Goal: Ask a question

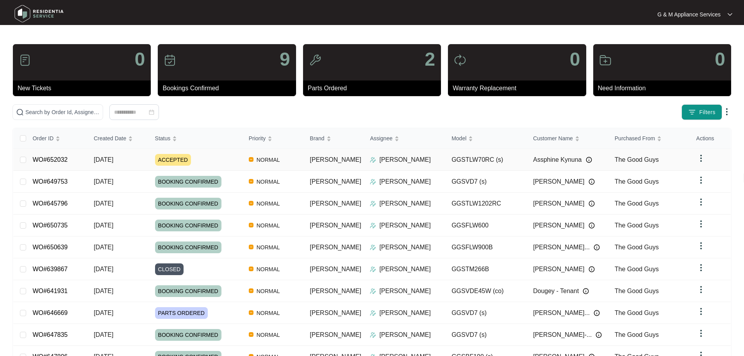
click at [60, 158] on link "WO#652032" at bounding box center [49, 159] width 35 height 7
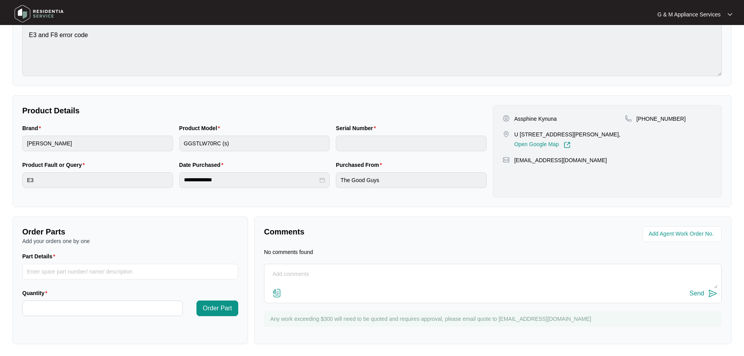
scroll to position [89, 0]
click at [303, 270] on textarea at bounding box center [492, 277] width 449 height 20
drag, startPoint x: 294, startPoint y: 274, endPoint x: 301, endPoint y: 304, distance: 30.1
click at [294, 275] on textarea "Hi Team can you please attach service manual and exploded view." at bounding box center [492, 277] width 449 height 20
click at [440, 274] on textarea "Hi Team, can you please attach service manual and exploded view." at bounding box center [492, 277] width 449 height 20
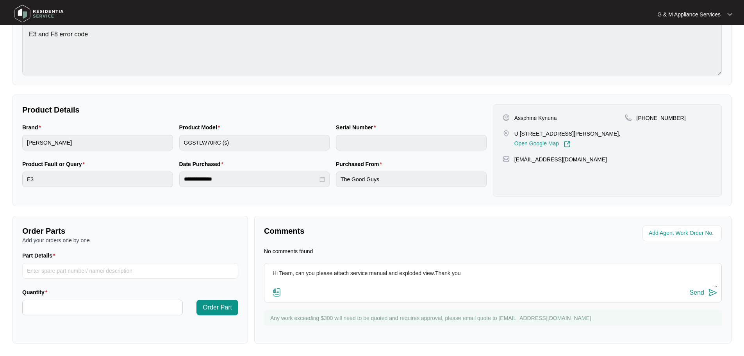
click at [435, 274] on textarea "Hi Team, can you please attach service manual and exploded view.Thank you" at bounding box center [492, 277] width 449 height 20
type textarea "Hi Team, can you please attach service manual and exploded view. Thank you"
click at [696, 292] on div "Send" at bounding box center [696, 292] width 14 height 7
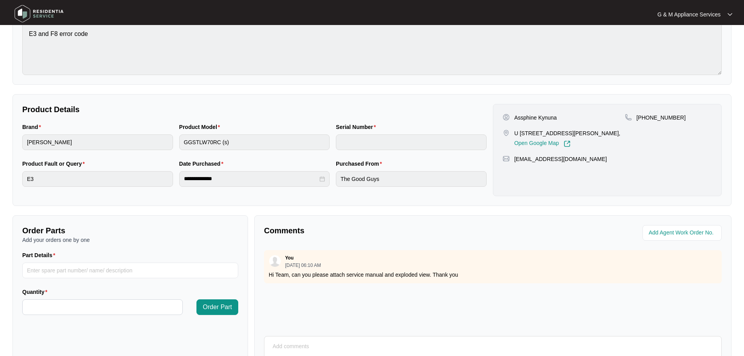
click at [48, 9] on img at bounding box center [39, 13] width 55 height 23
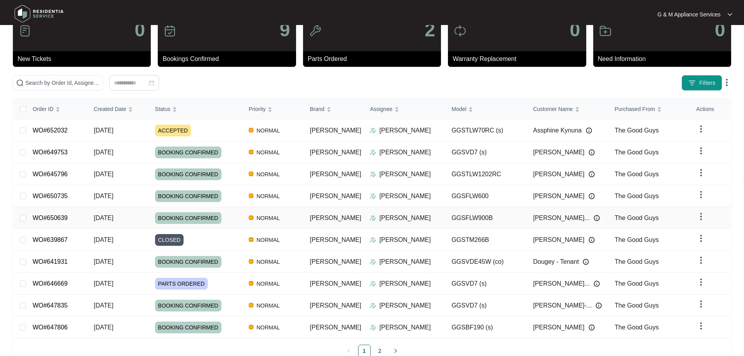
scroll to position [46, 0]
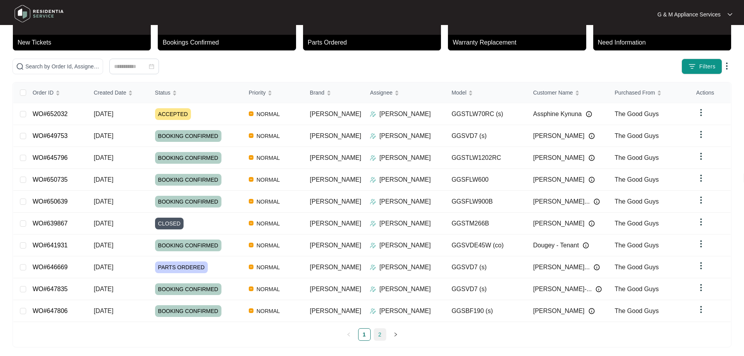
click at [379, 331] on link "2" at bounding box center [380, 334] width 12 height 12
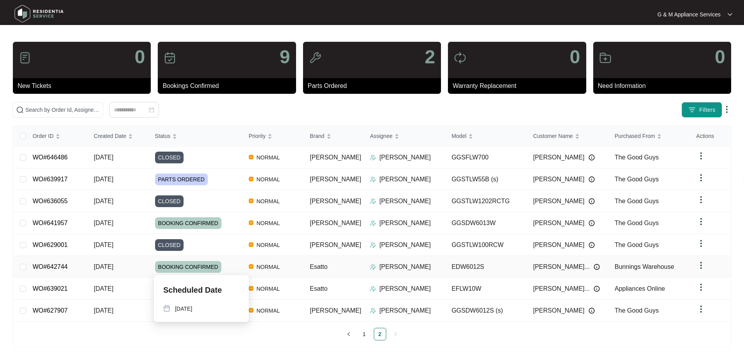
scroll to position [3, 0]
